Goal: Communication & Community: Answer question/provide support

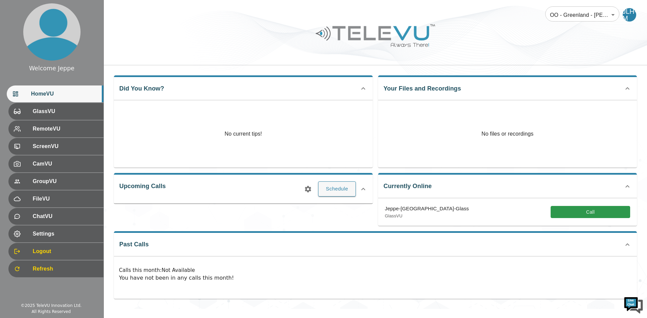
click at [577, 276] on p "You have not been in any calls this month!" at bounding box center [375, 278] width 513 height 8
click at [571, 216] on button "Call" at bounding box center [589, 212] width 79 height 12
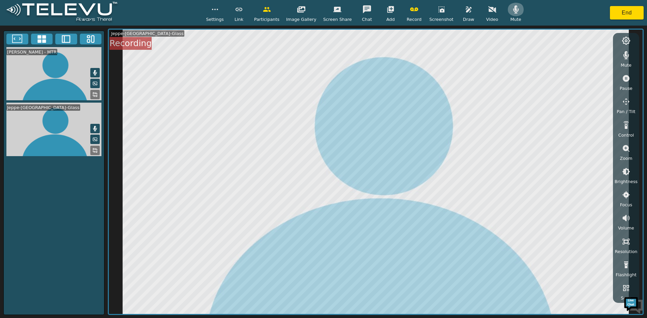
click at [512, 10] on icon "button" at bounding box center [516, 9] width 8 height 8
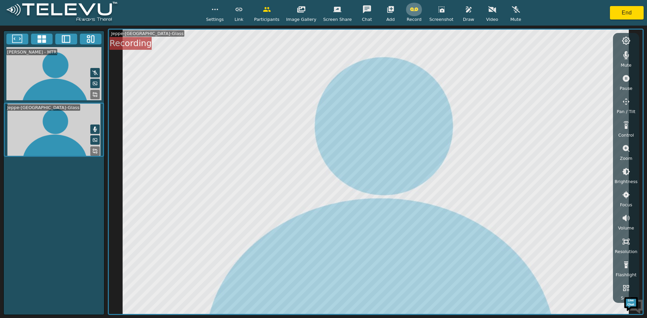
click at [410, 9] on icon "button" at bounding box center [414, 9] width 8 height 4
click at [626, 80] on icon "button" at bounding box center [626, 78] width 8 height 8
click at [465, 10] on icon "button" at bounding box center [468, 9] width 6 height 6
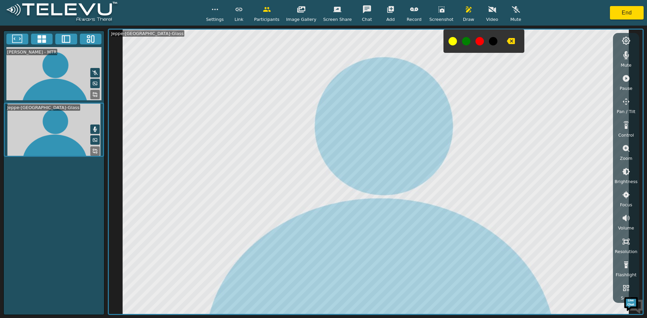
click at [448, 42] on button at bounding box center [452, 41] width 8 height 8
click at [462, 40] on button at bounding box center [466, 41] width 8 height 8
click at [507, 44] on icon "button" at bounding box center [511, 41] width 8 height 6
click at [629, 79] on icon "button" at bounding box center [626, 78] width 8 height 8
click at [622, 152] on icon "button" at bounding box center [626, 148] width 8 height 8
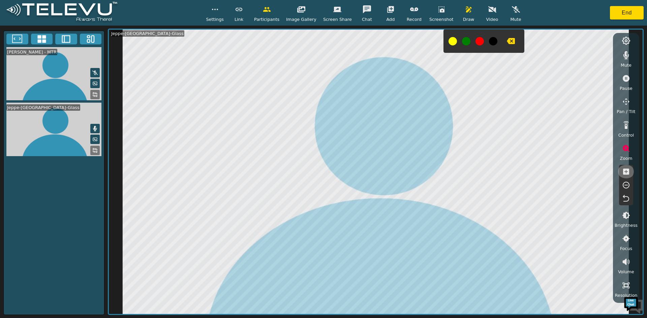
click at [625, 174] on icon "button" at bounding box center [626, 172] width 6 height 6
click at [625, 184] on icon "button" at bounding box center [626, 185] width 8 height 8
click at [626, 186] on icon "button" at bounding box center [626, 185] width 8 height 8
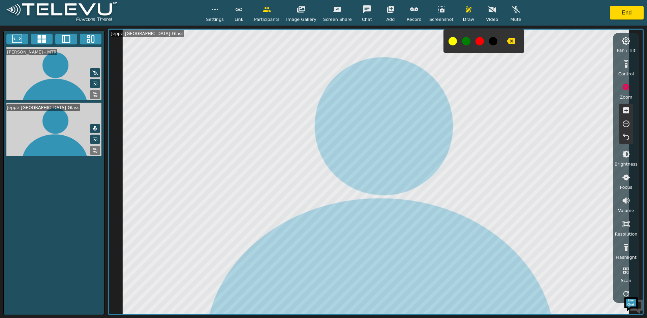
scroll to position [67, 0]
click at [627, 243] on icon "button" at bounding box center [626, 242] width 8 height 8
click at [628, 80] on icon "button" at bounding box center [625, 81] width 7 height 7
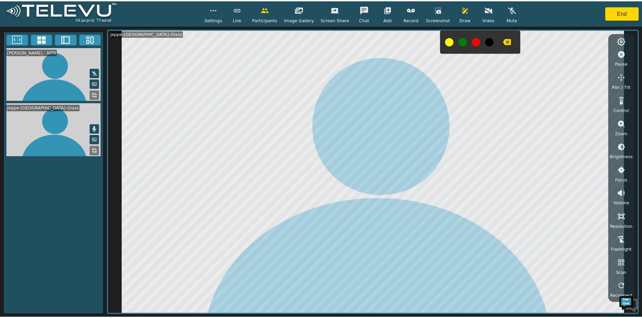
scroll to position [25, 0]
